Goal: Task Accomplishment & Management: Use online tool/utility

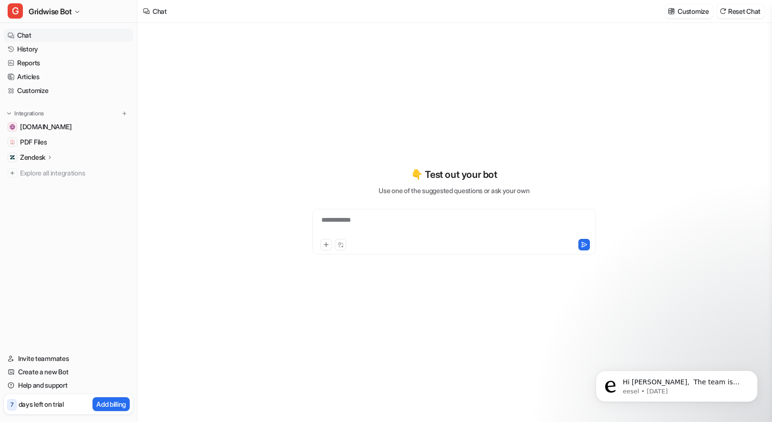
type textarea "**********"
click at [678, 387] on p "eesel • [DATE]" at bounding box center [683, 391] width 123 height 9
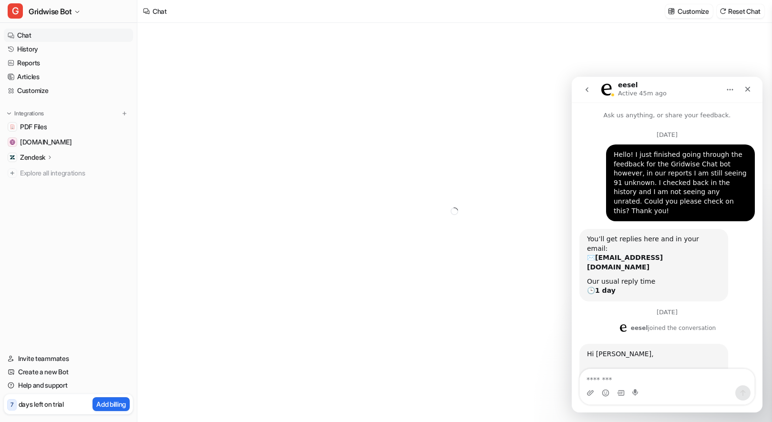
scroll to position [1, 0]
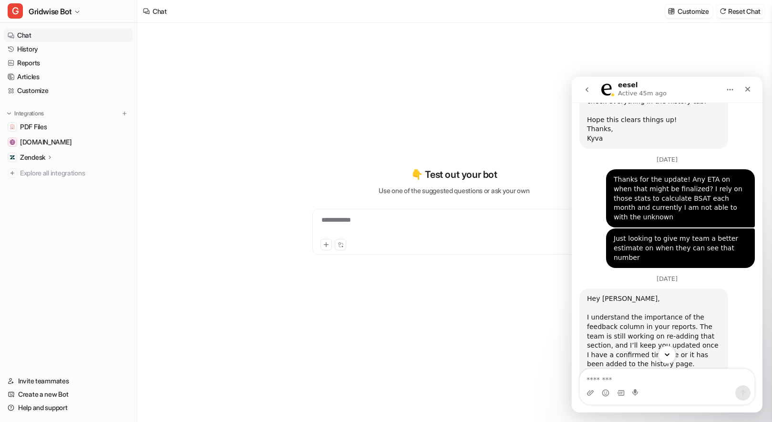
click at [667, 355] on icon "Scroll to bottom" at bounding box center [666, 354] width 5 height 3
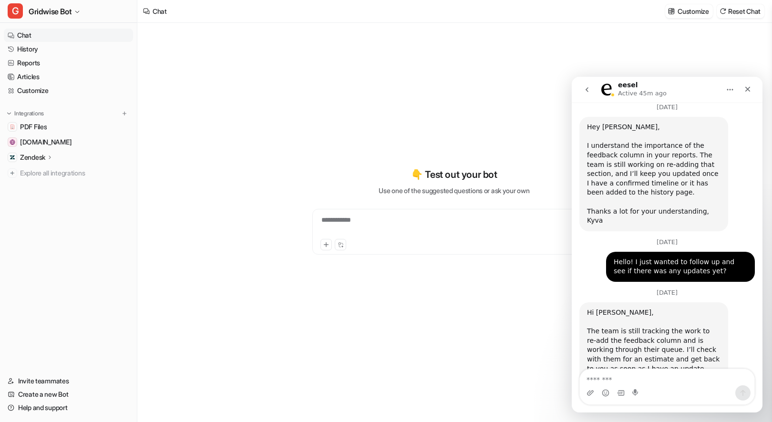
scroll to position [975, 0]
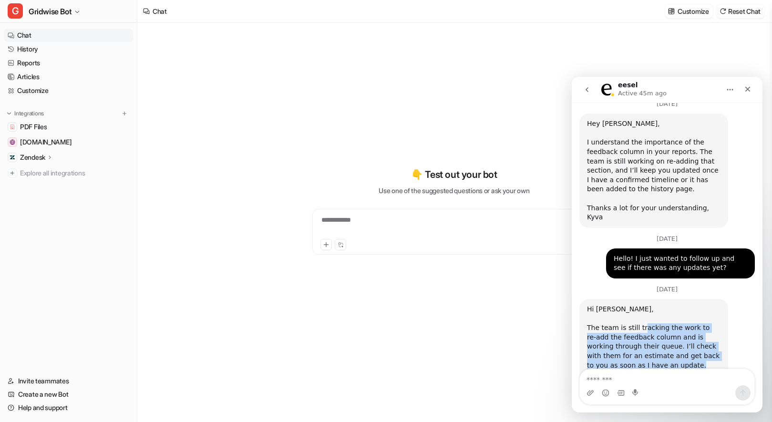
drag, startPoint x: 643, startPoint y: 269, endPoint x: 678, endPoint y: 304, distance: 49.5
click at [678, 323] on div "The team is still tracking the work to re-add the feedback column and is workin…" at bounding box center [653, 360] width 133 height 75
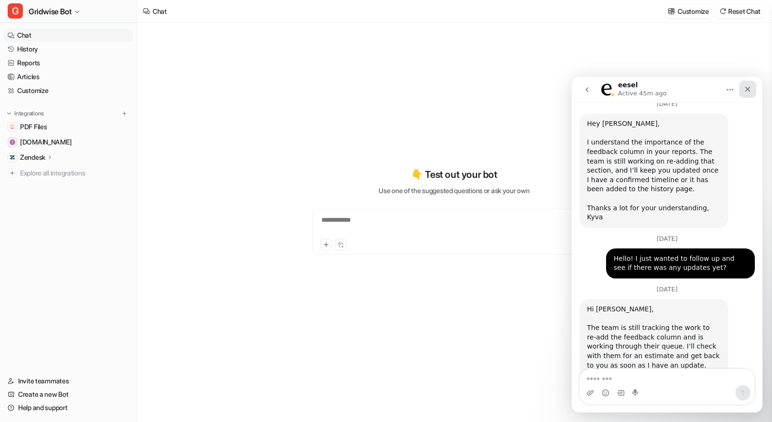
click at [750, 91] on icon "Close" at bounding box center [747, 89] width 8 height 8
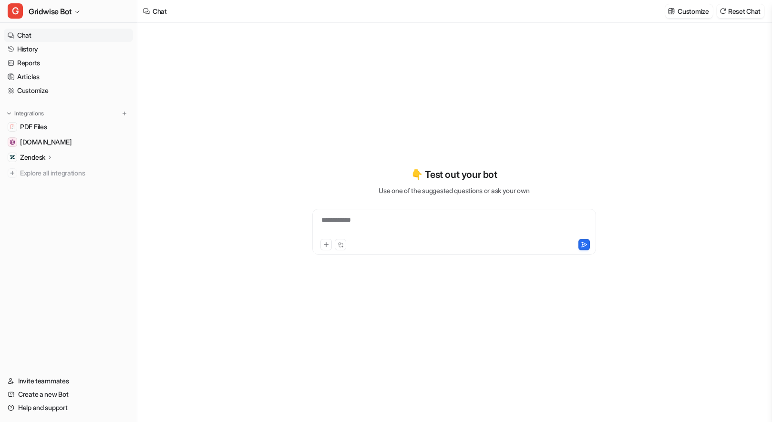
scroll to position [0, 0]
click at [504, 48] on div "**********" at bounding box center [454, 211] width 351 height 376
click at [77, 8] on button "G Gridwise Bot" at bounding box center [68, 11] width 137 height 23
click at [54, 82] on link "Create a new bot" at bounding box center [76, 84] width 132 height 16
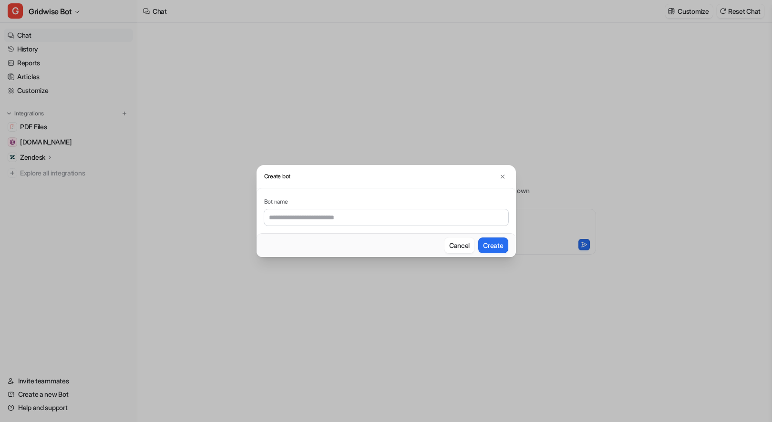
click at [340, 222] on input "text" at bounding box center [386, 217] width 244 height 16
type input "**********"
click at [478, 237] on button "Create" at bounding box center [493, 245] width 30 height 16
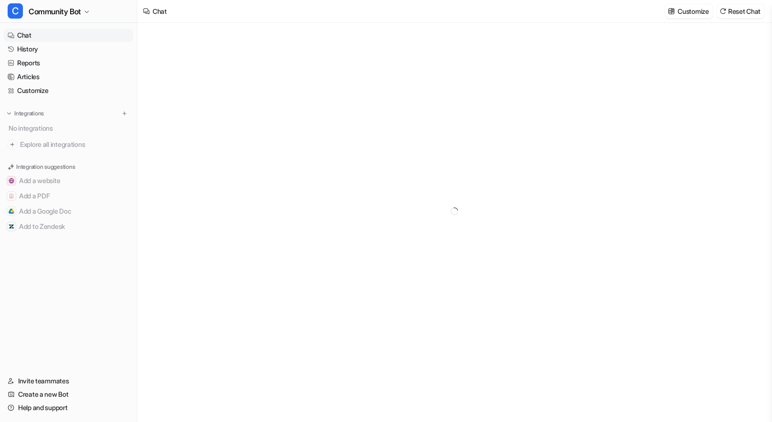
type textarea "**********"
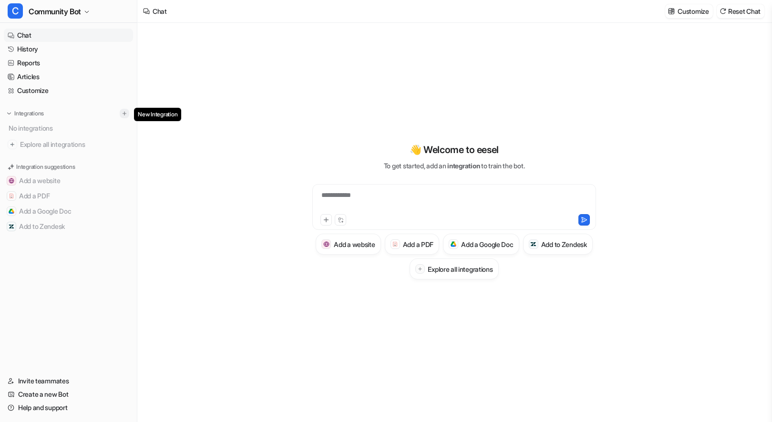
click at [126, 117] on button at bounding box center [125, 114] width 10 height 10
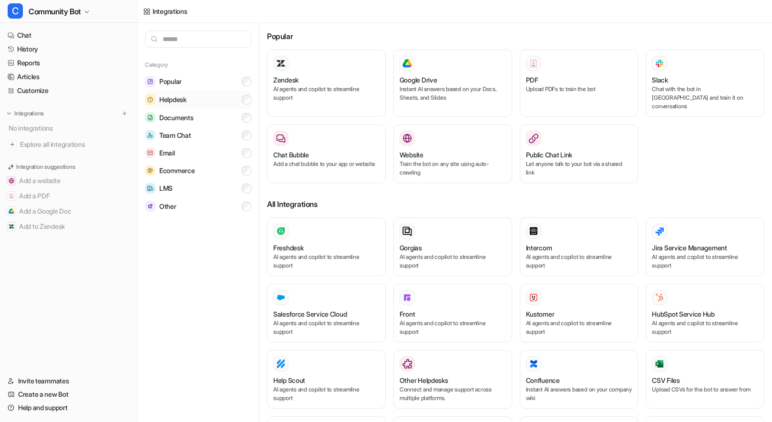
click at [194, 97] on button "Helpdesk" at bounding box center [198, 100] width 106 height 18
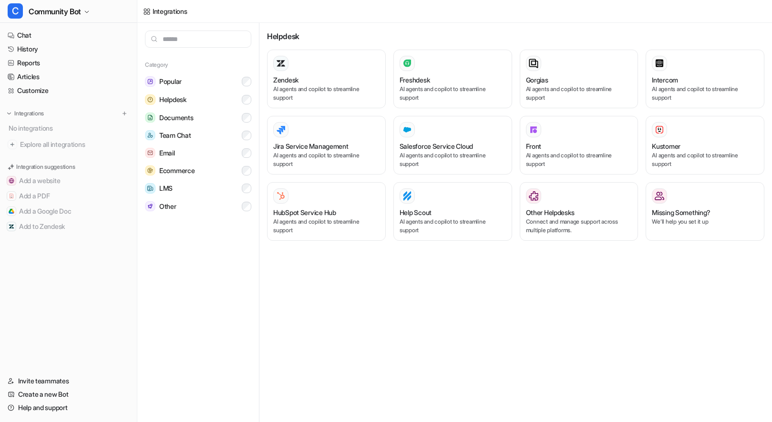
drag, startPoint x: 550, startPoint y: 335, endPoint x: 526, endPoint y: 318, distance: 29.5
click at [550, 335] on div "Helpdesk Zendesk AI agents and copilot to streamline support Freshdesk AI agent…" at bounding box center [515, 222] width 512 height 399
click at [588, 216] on div "Other Helpdesks" at bounding box center [579, 212] width 106 height 10
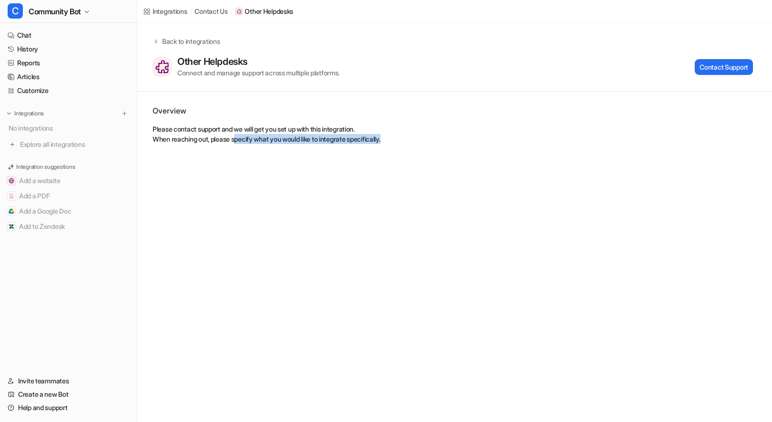
drag, startPoint x: 242, startPoint y: 136, endPoint x: 542, endPoint y: 200, distance: 307.4
click at [542, 200] on div "Integrations / contact us / Other Helpdesks Back to integrations Other Helpdesk…" at bounding box center [386, 211] width 772 height 422
